Goal: Task Accomplishment & Management: Manage account settings

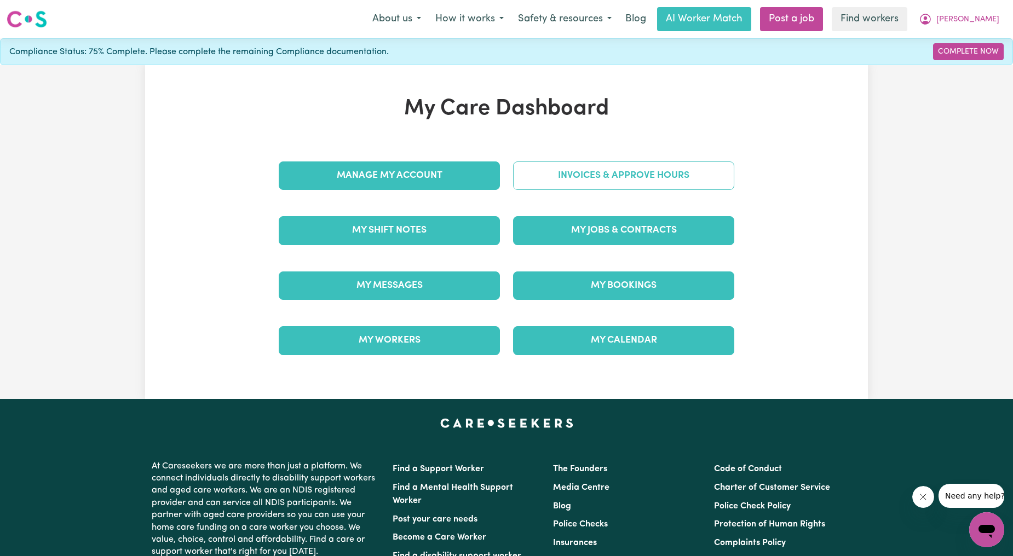
click at [637, 187] on link "Invoices & Approve Hours" at bounding box center [623, 175] width 221 height 28
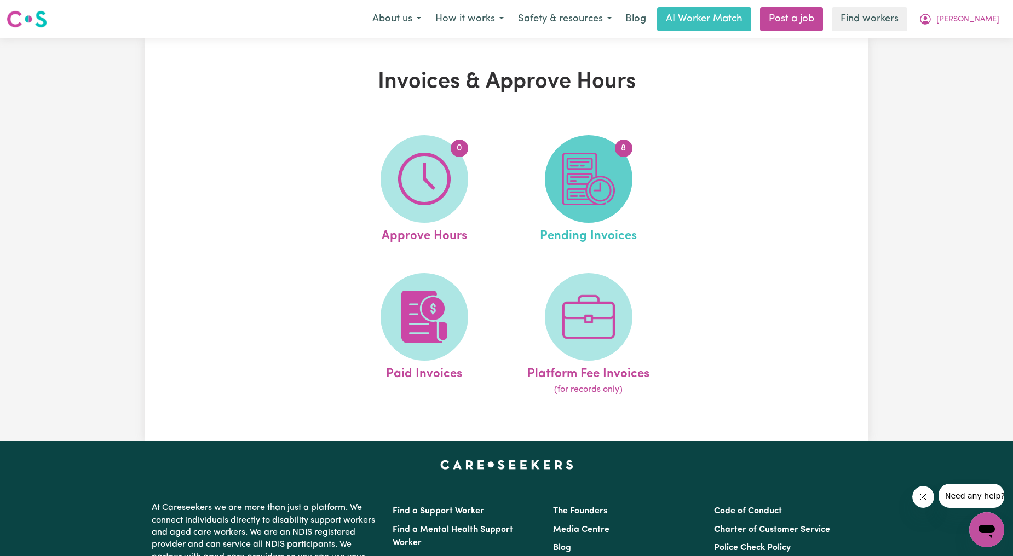
click at [583, 184] on img at bounding box center [588, 179] width 53 height 53
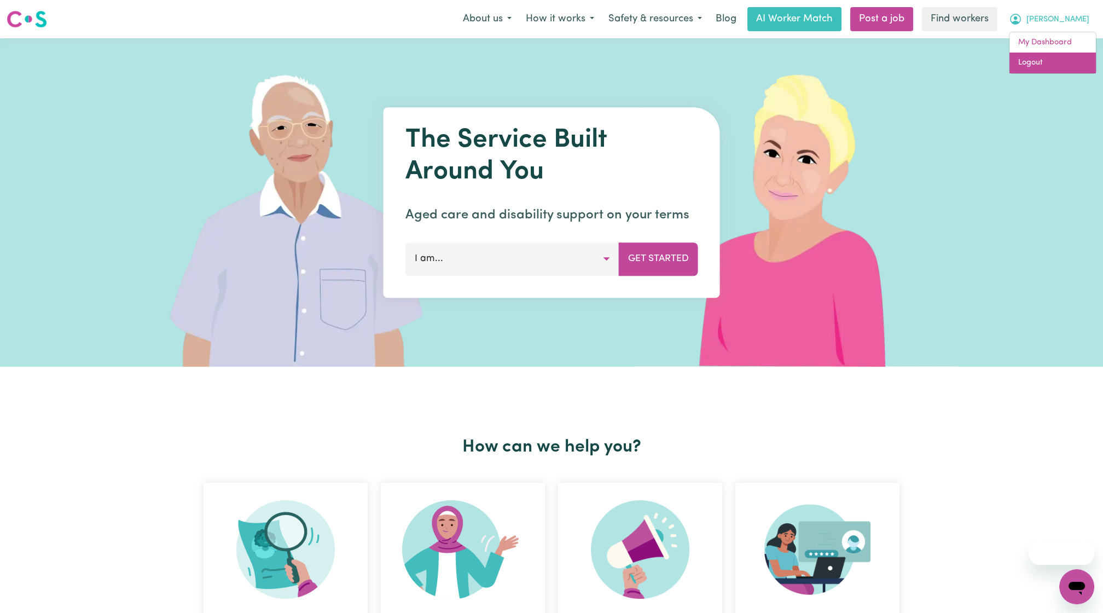
click at [1057, 61] on link "Logout" at bounding box center [1053, 63] width 86 height 21
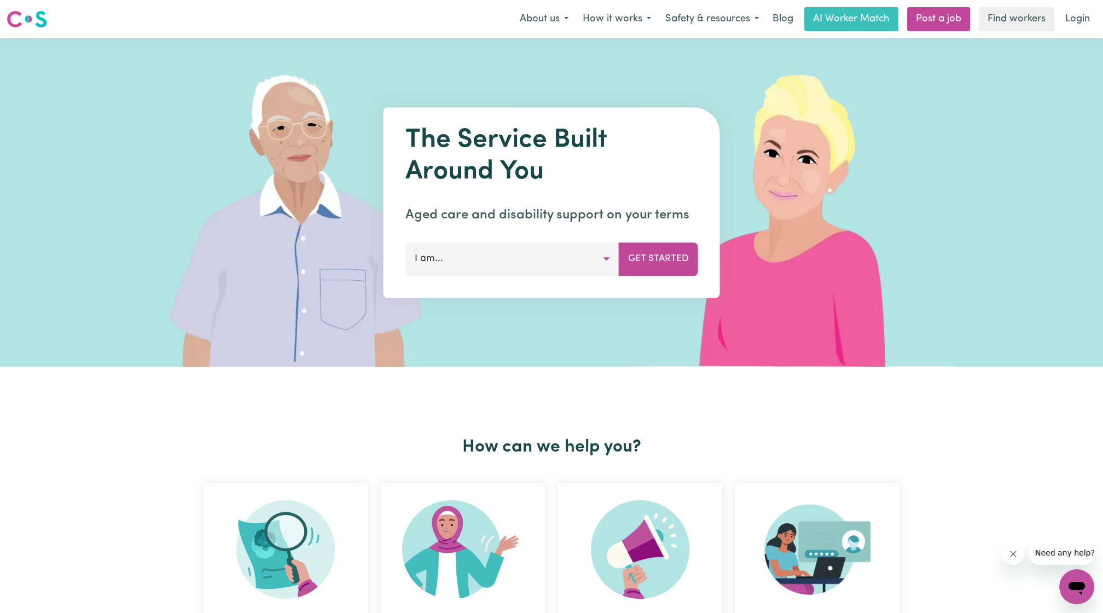
click at [1078, 34] on nav "Menu About us How it works Safety & resources Blog AI Worker Match Post a job F…" at bounding box center [551, 19] width 1103 height 38
click at [1084, 24] on link "Login" at bounding box center [1078, 19] width 38 height 24
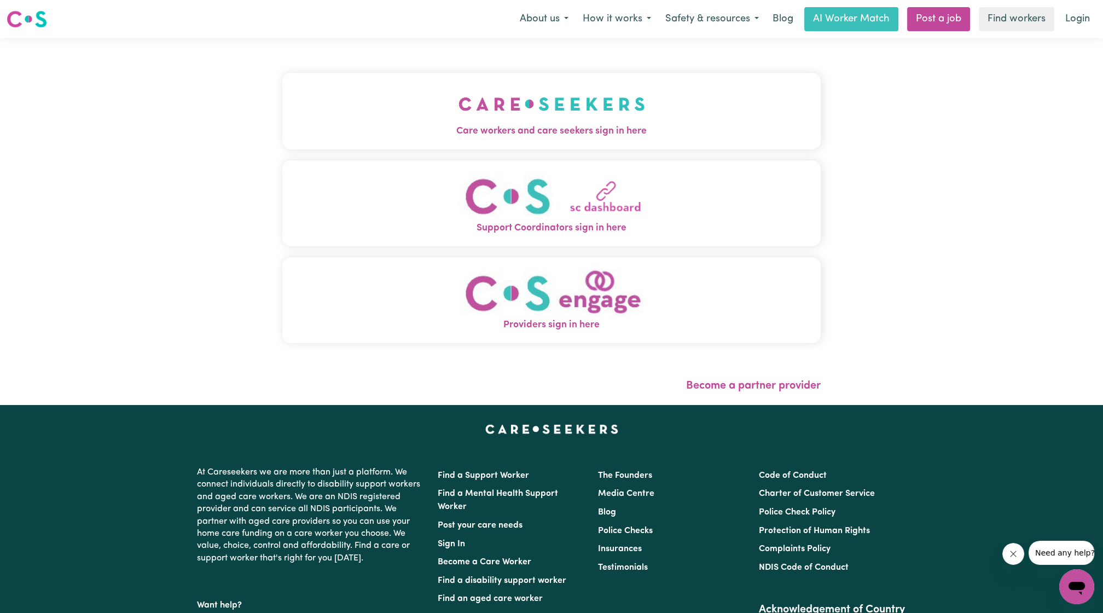
click at [530, 121] on button "Care workers and care seekers sign in here" at bounding box center [551, 111] width 539 height 77
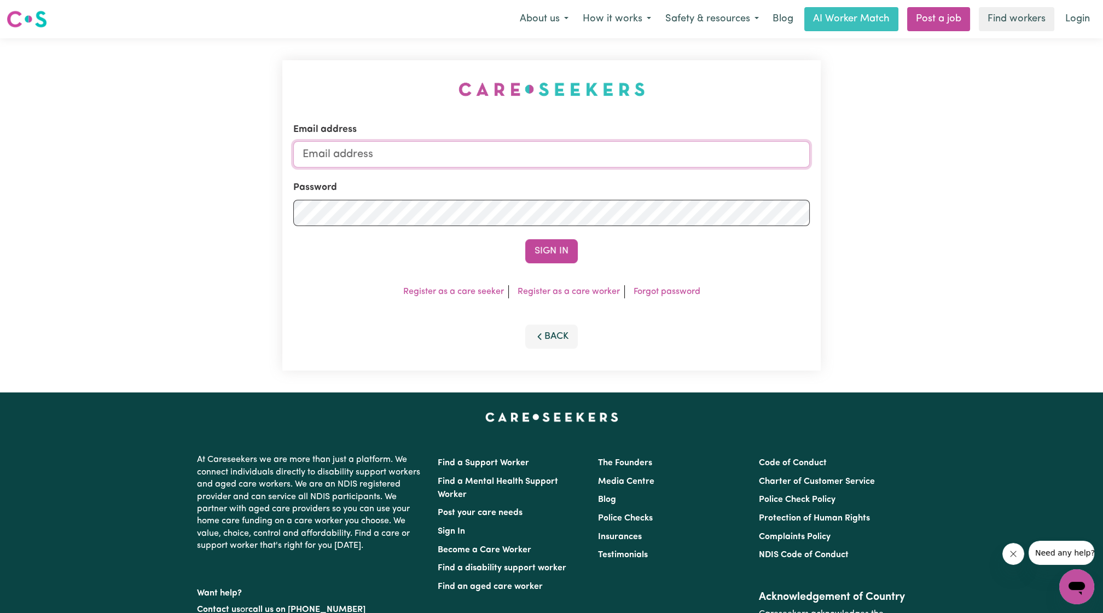
click at [541, 156] on input "Email address" at bounding box center [551, 154] width 517 height 26
drag, startPoint x: 361, startPoint y: 159, endPoint x: 558, endPoint y: 157, distance: 197.1
click at [557, 157] on input "superuser~ethan@careseekers.com.au" at bounding box center [551, 154] width 517 height 26
type input "superuser~christinemacqueen169@gmail.com"
click at [576, 261] on button "Sign In" at bounding box center [551, 251] width 53 height 24
